Goal: Task Accomplishment & Management: Manage account settings

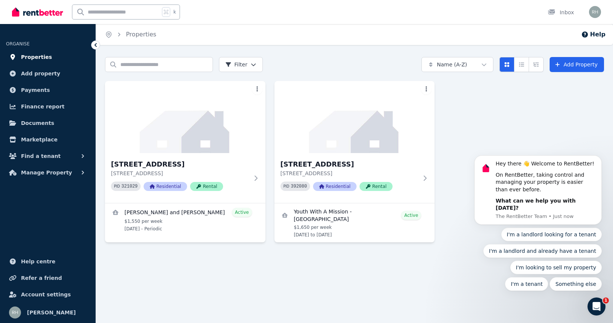
click at [41, 57] on span "Properties" at bounding box center [36, 56] width 31 height 9
click at [371, 169] on h3 "[STREET_ADDRESS]" at bounding box center [349, 164] width 138 height 10
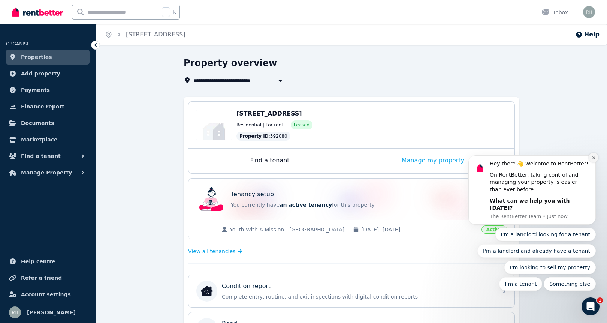
click at [595, 160] on icon "Dismiss notification" at bounding box center [594, 158] width 4 height 4
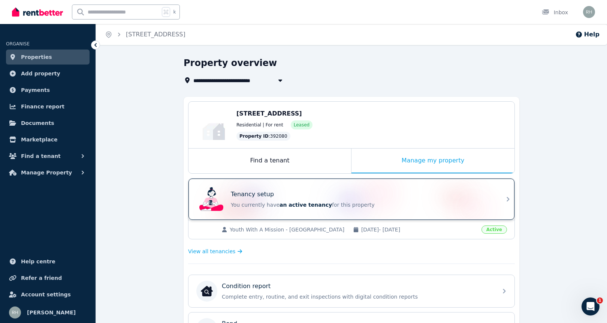
click at [499, 198] on div "Tenancy setup You currently have an active tenancy for this property" at bounding box center [352, 198] width 326 height 41
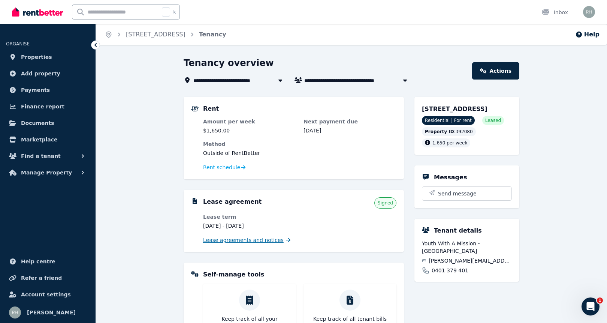
click at [221, 240] on span "Lease agreements and notices" at bounding box center [243, 239] width 81 height 7
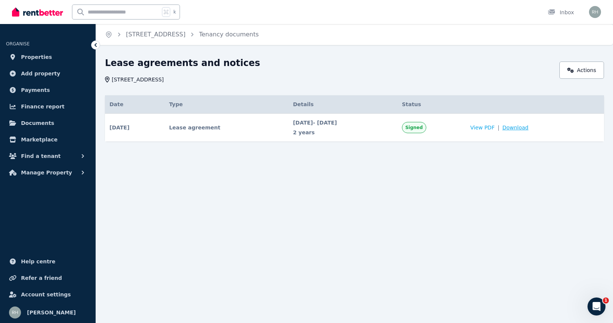
click at [528, 128] on span "Download" at bounding box center [515, 127] width 26 height 7
click at [591, 66] on link "Actions" at bounding box center [581, 69] width 45 height 17
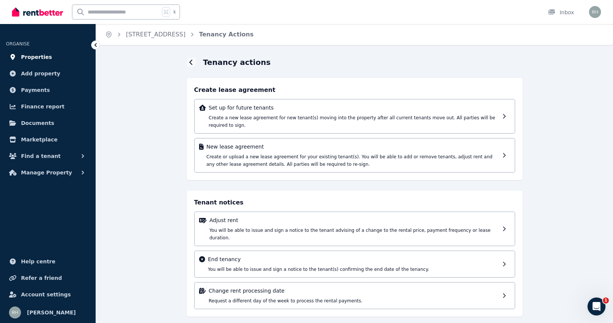
click at [41, 59] on span "Properties" at bounding box center [36, 56] width 31 height 9
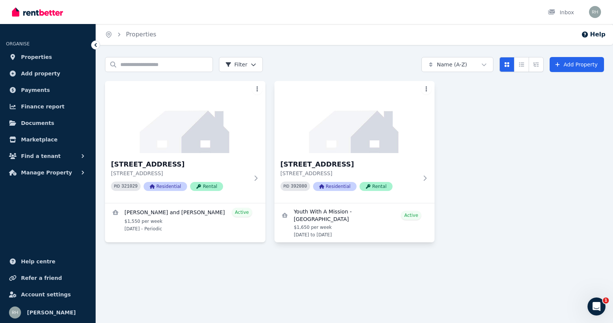
click at [426, 91] on html "Open main menu Inbox Open user menu ORGANISE Properties Add property Payments F…" at bounding box center [306, 161] width 613 height 323
click at [475, 117] on html "Open main menu Inbox Open user menu ORGANISE Properties Add property Payments F…" at bounding box center [306, 161] width 613 height 323
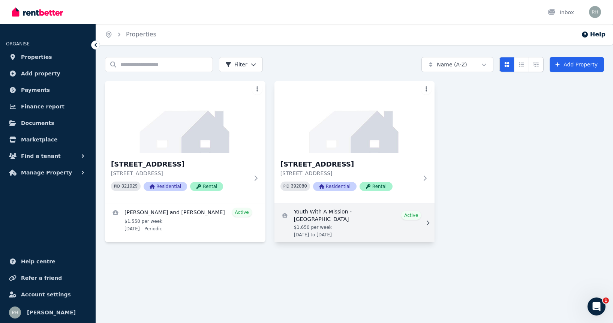
click at [411, 212] on link "View details for Youth With A Mission - Sunshine Coast" at bounding box center [354, 222] width 160 height 39
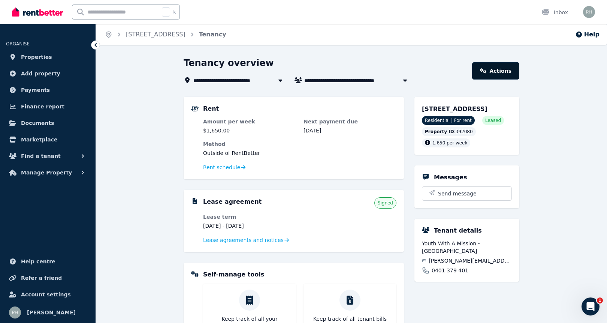
click at [500, 69] on link "Actions" at bounding box center [495, 70] width 47 height 17
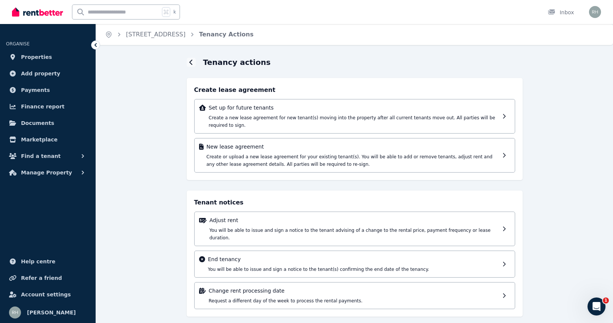
click at [97, 44] on icon at bounding box center [95, 44] width 7 height 7
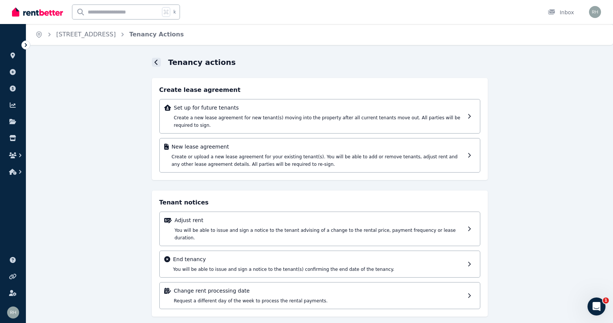
click at [155, 63] on icon at bounding box center [155, 62] width 3 height 5
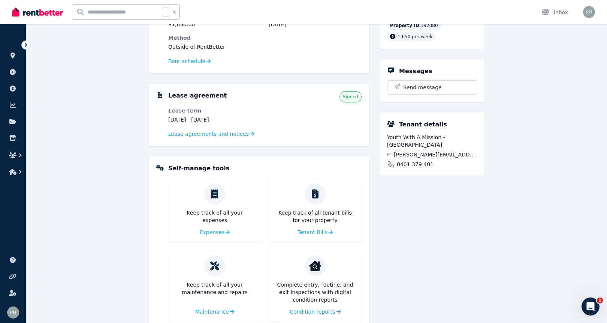
scroll to position [126, 0]
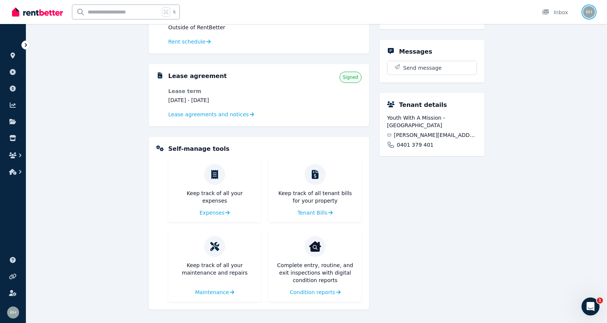
click at [590, 13] on img "button" at bounding box center [589, 12] width 12 height 12
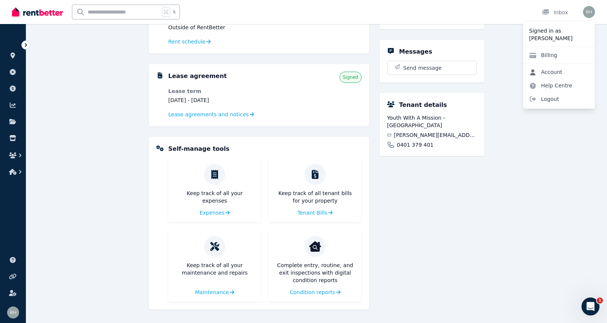
click at [553, 70] on link "Account" at bounding box center [545, 71] width 45 height 13
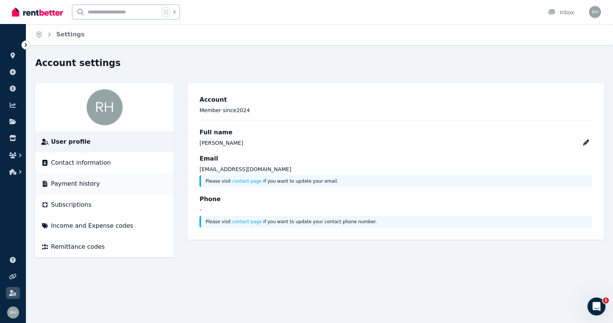
click at [94, 180] on span "Payment history" at bounding box center [75, 183] width 49 height 9
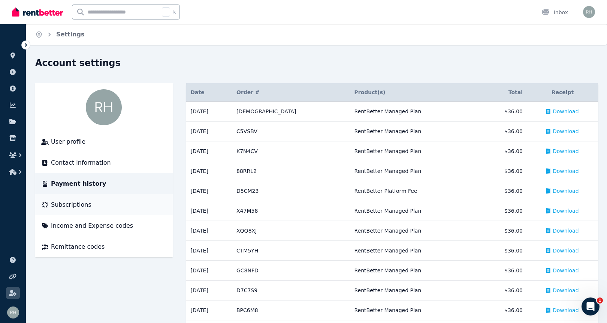
click at [88, 204] on span "Subscriptions" at bounding box center [71, 204] width 40 height 9
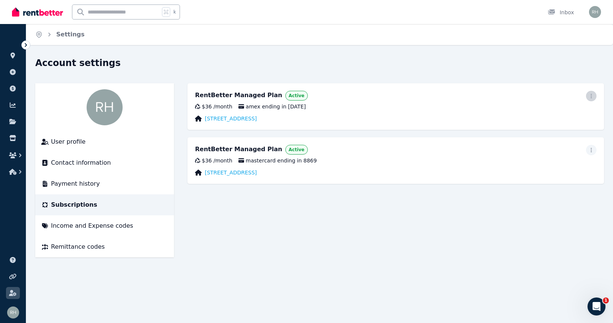
click at [590, 96] on icon "button" at bounding box center [591, 95] width 6 height 5
click at [544, 136] on span "Cancel plan" at bounding box center [557, 140] width 66 height 9
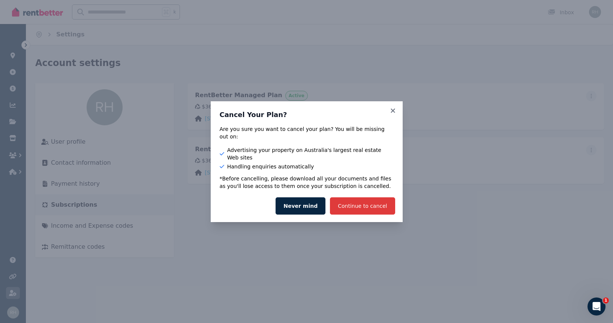
click at [382, 197] on button "Continue to cancel" at bounding box center [362, 205] width 65 height 17
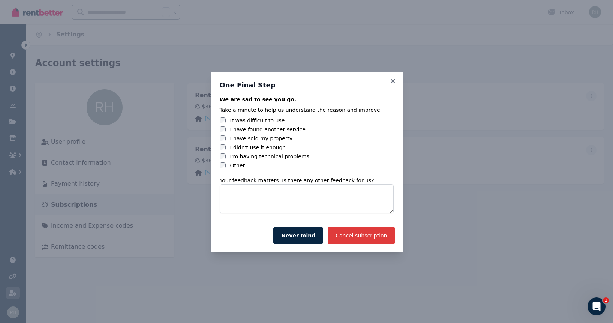
click at [356, 232] on button "Cancel subscription" at bounding box center [361, 235] width 67 height 17
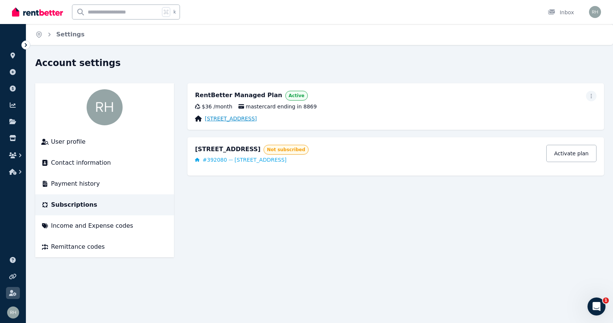
click at [225, 120] on link "[STREET_ADDRESS]" at bounding box center [231, 118] width 52 height 7
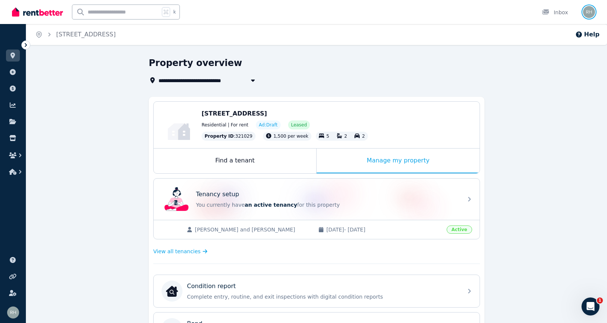
click at [591, 12] on img "button" at bounding box center [589, 12] width 12 height 12
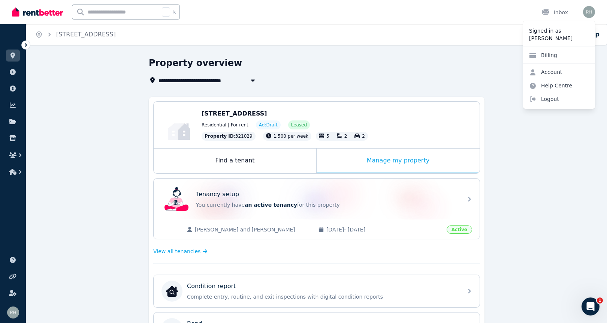
click at [481, 77] on header "**********" at bounding box center [317, 71] width 336 height 28
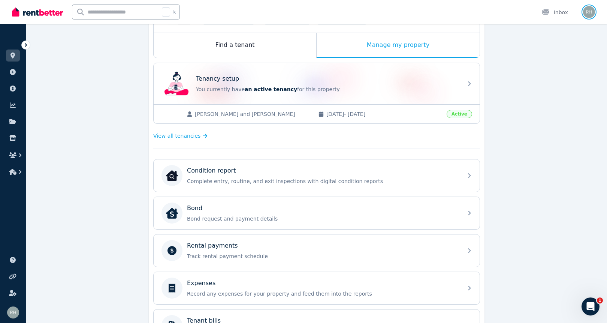
scroll to position [121, 0]
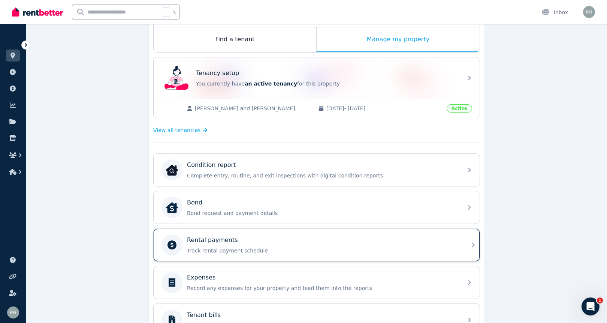
click at [454, 247] on p "Track rental payment schedule" at bounding box center [322, 250] width 271 height 7
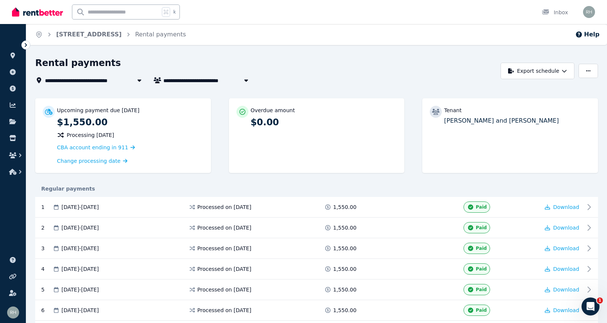
click at [93, 80] on span "[STREET_ADDRESS]" at bounding box center [78, 80] width 66 height 9
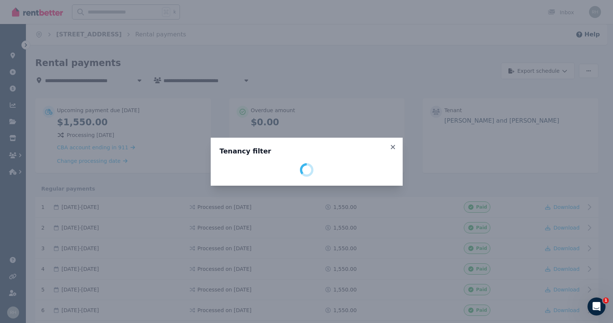
select select "**********"
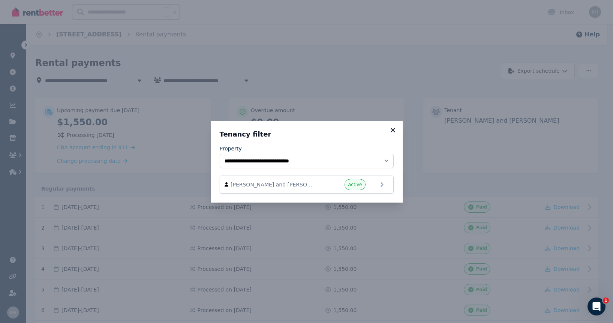
click at [394, 130] on icon at bounding box center [392, 130] width 7 height 7
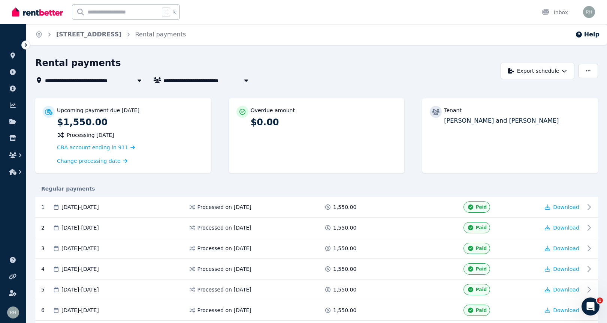
click at [139, 81] on icon at bounding box center [140, 80] width 4 height 2
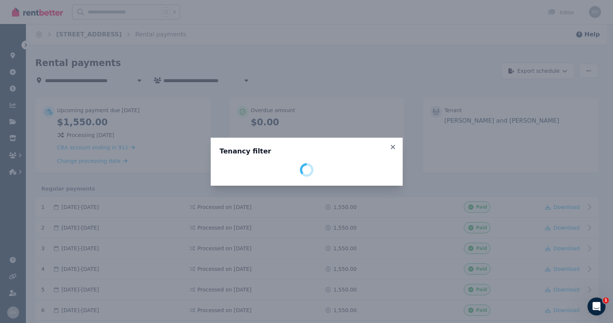
select select "**********"
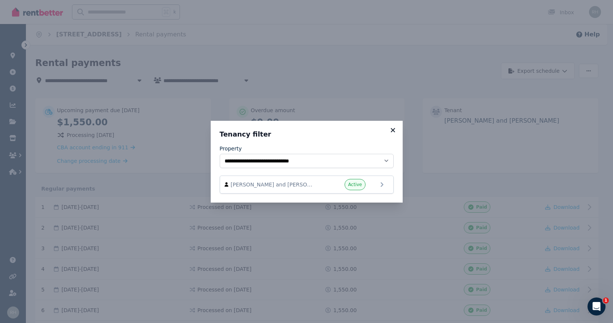
click at [394, 128] on icon at bounding box center [393, 130] width 4 height 4
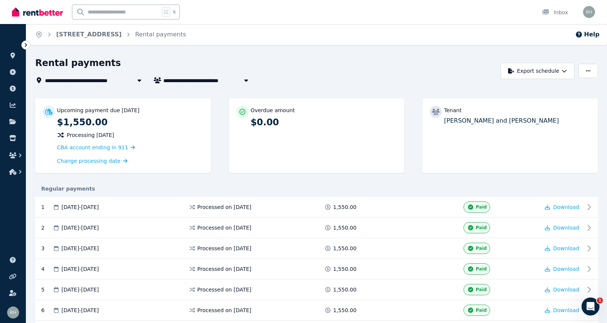
click at [26, 45] on icon at bounding box center [26, 45] width 2 height 4
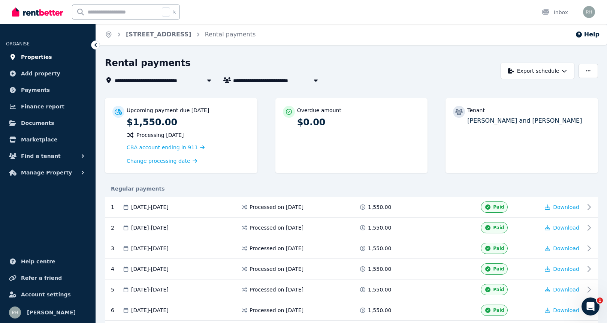
click at [53, 55] on link "Properties" at bounding box center [48, 56] width 84 height 15
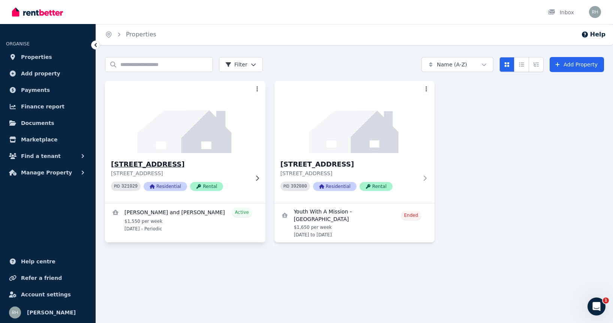
click at [166, 164] on h3 "[STREET_ADDRESS]" at bounding box center [180, 164] width 138 height 10
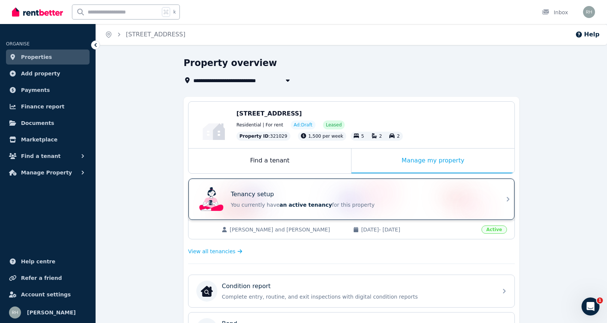
click at [486, 198] on div "Tenancy setup" at bounding box center [362, 194] width 262 height 9
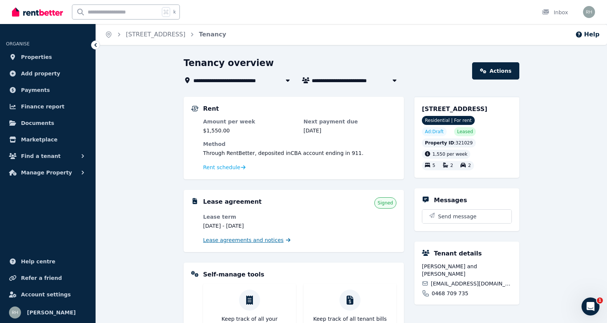
click at [262, 239] on span "Lease agreements and notices" at bounding box center [243, 239] width 81 height 7
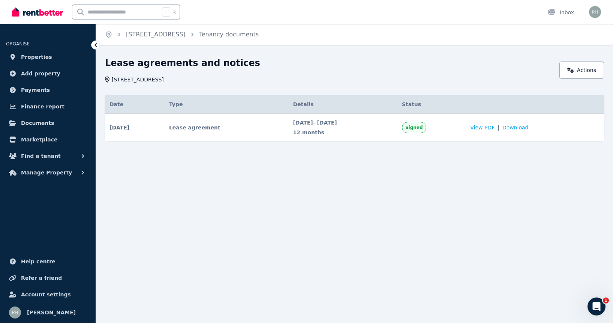
click at [528, 127] on span "Download" at bounding box center [515, 127] width 26 height 7
